Goal: Information Seeking & Learning: Check status

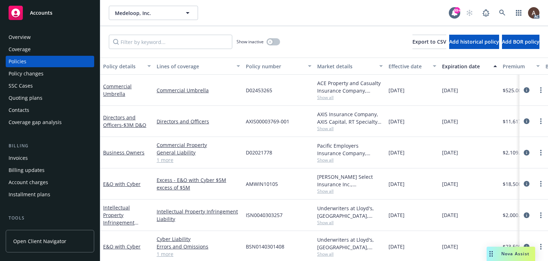
drag, startPoint x: 31, startPoint y: 72, endPoint x: 45, endPoint y: 75, distance: 14.1
click at [31, 72] on div "Policy changes" at bounding box center [26, 73] width 35 height 11
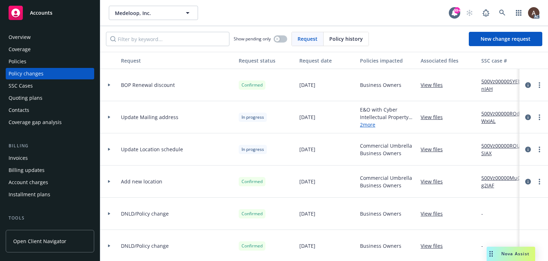
click at [109, 147] on div at bounding box center [109, 149] width 18 height 32
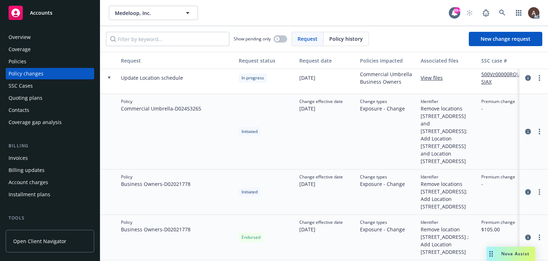
scroll to position [36, 0]
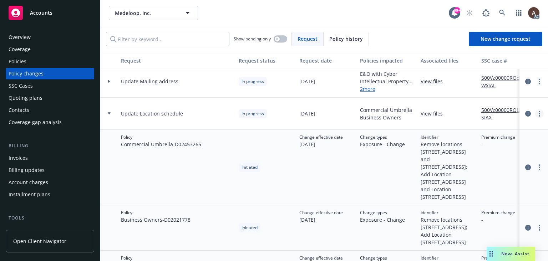
click at [539, 114] on icon "more" at bounding box center [539, 114] width 1 height 6
click at [332, 161] on div "Change effective date [DATE]" at bounding box center [327, 167] width 61 height 75
click at [525, 113] on icon "circleInformation" at bounding box center [528, 114] width 6 height 6
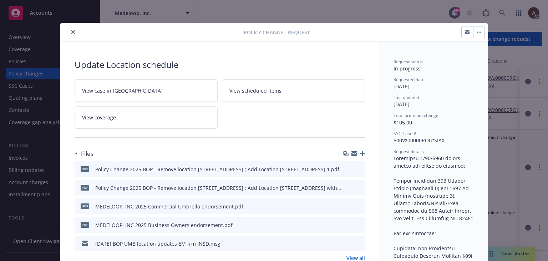
scroll to position [21, 0]
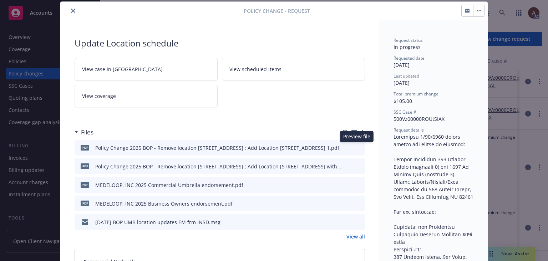
click at [356, 146] on icon "preview file" at bounding box center [358, 147] width 6 height 5
click at [356, 166] on icon "preview file" at bounding box center [358, 165] width 6 height 5
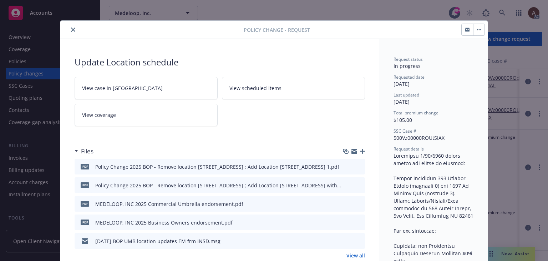
scroll to position [0, 0]
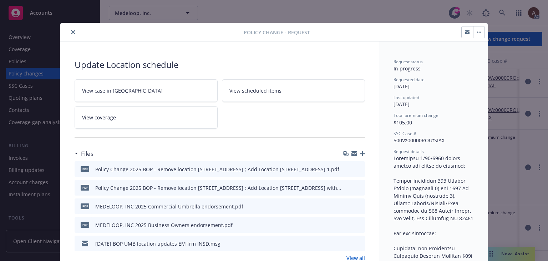
click at [71, 32] on icon "close" at bounding box center [73, 32] width 4 height 4
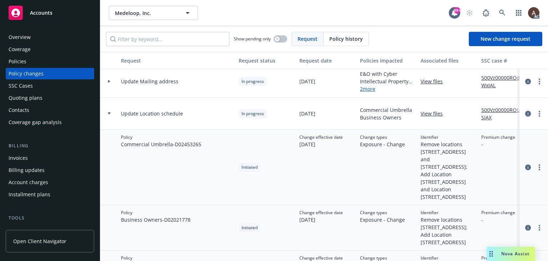
click at [525, 113] on icon "circleInformation" at bounding box center [528, 114] width 6 height 6
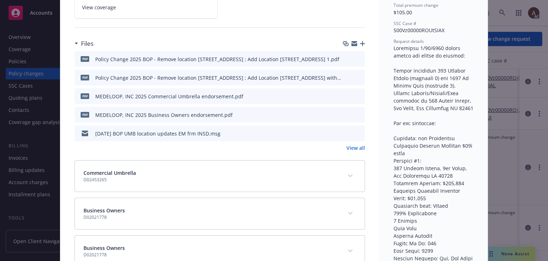
scroll to position [93, 0]
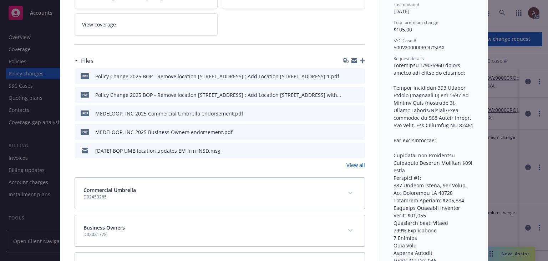
click at [356, 150] on icon "preview file" at bounding box center [358, 149] width 6 height 5
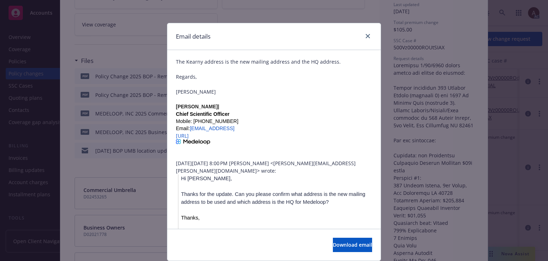
scroll to position [0, 0]
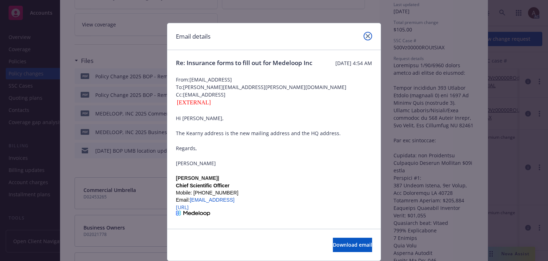
click at [364, 38] on link "close" at bounding box center [368, 36] width 9 height 9
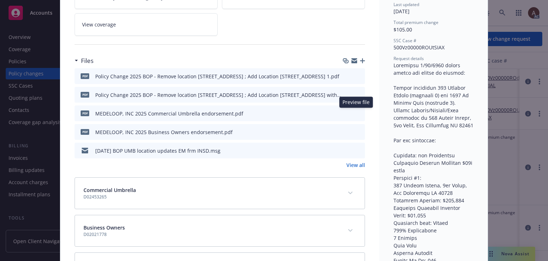
click at [356, 110] on icon "preview file" at bounding box center [358, 112] width 6 height 5
click at [348, 163] on link "View all" at bounding box center [356, 164] width 19 height 7
